Goal: Entertainment & Leisure: Consume media (video, audio)

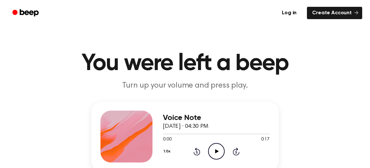
click at [218, 151] on icon "Play Audio" at bounding box center [216, 151] width 17 height 17
click at [222, 151] on icon "Play Audio" at bounding box center [216, 151] width 17 height 17
click at [222, 151] on icon "Pause Audio" at bounding box center [216, 151] width 17 height 17
click at [340, 18] on link "Create Account" at bounding box center [334, 13] width 55 height 12
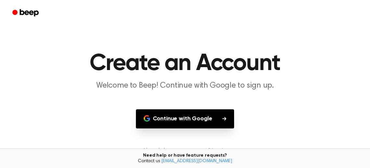
click at [20, 15] on icon "Beep" at bounding box center [29, 12] width 19 height 7
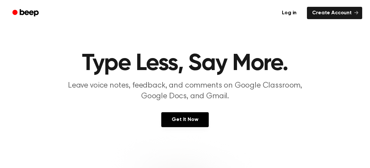
click at [19, 8] on icon "Beep" at bounding box center [26, 12] width 28 height 9
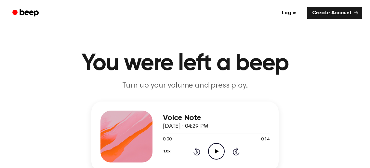
click at [207, 153] on div "1.0x Rewind 5 seconds Play Audio Skip 5 seconds" at bounding box center [216, 151] width 107 height 17
click at [218, 152] on icon "Play Audio" at bounding box center [216, 151] width 17 height 17
click at [218, 152] on icon "Pause Audio" at bounding box center [216, 151] width 17 height 17
click at [218, 152] on icon "Play Audio" at bounding box center [216, 151] width 17 height 17
click at [217, 153] on icon "Play Audio" at bounding box center [216, 151] width 17 height 17
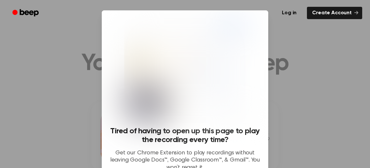
click at [18, 63] on div at bounding box center [185, 84] width 370 height 168
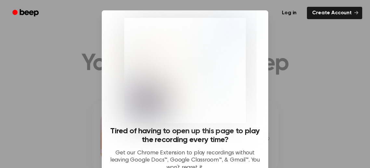
click at [295, 97] on div at bounding box center [185, 84] width 370 height 168
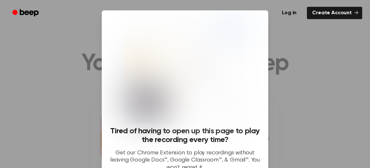
click at [86, 82] on div at bounding box center [185, 84] width 370 height 168
click at [232, 107] on img at bounding box center [184, 70] width 120 height 105
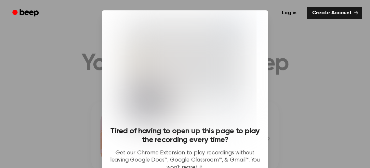
scroll to position [68, 0]
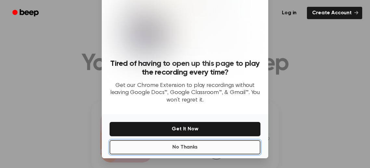
click at [188, 148] on button "No Thanks" at bounding box center [184, 147] width 151 height 14
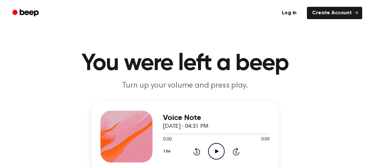
click at [212, 148] on icon "Play Audio" at bounding box center [216, 151] width 17 height 17
click at [214, 149] on icon "Play Audio" at bounding box center [216, 151] width 17 height 17
click at [213, 149] on icon "Play Audio" at bounding box center [216, 151] width 17 height 17
click at [216, 152] on icon at bounding box center [217, 151] width 4 height 4
click at [218, 148] on icon "Play Audio" at bounding box center [216, 151] width 17 height 17
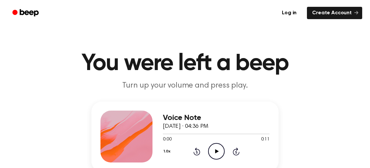
click at [215, 152] on icon at bounding box center [217, 151] width 4 height 4
click at [217, 153] on icon "Play Audio" at bounding box center [216, 151] width 17 height 17
click at [217, 152] on icon "Play Audio" at bounding box center [216, 151] width 17 height 17
click at [215, 151] on icon at bounding box center [217, 151] width 4 height 4
click at [215, 151] on icon at bounding box center [216, 151] width 3 height 4
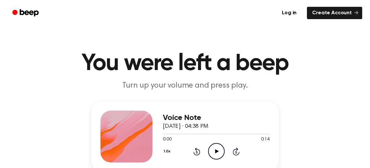
click at [218, 145] on icon "Play Audio" at bounding box center [216, 151] width 17 height 17
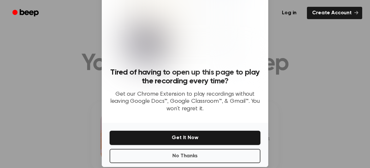
scroll to position [68, 0]
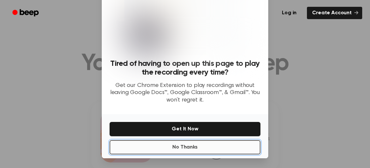
click at [227, 144] on button "No Thanks" at bounding box center [184, 147] width 151 height 14
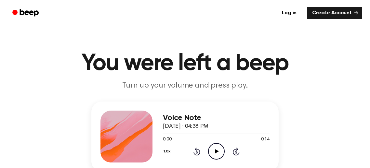
click at [218, 149] on icon "Play Audio" at bounding box center [216, 151] width 17 height 17
click at [218, 149] on icon "Pause Audio" at bounding box center [216, 151] width 17 height 17
click at [212, 153] on icon "Play Audio" at bounding box center [216, 151] width 17 height 17
click at [217, 155] on icon "Play Audio" at bounding box center [216, 151] width 17 height 17
click at [216, 150] on icon at bounding box center [217, 151] width 4 height 4
